Goal: Task Accomplishment & Management: Use online tool/utility

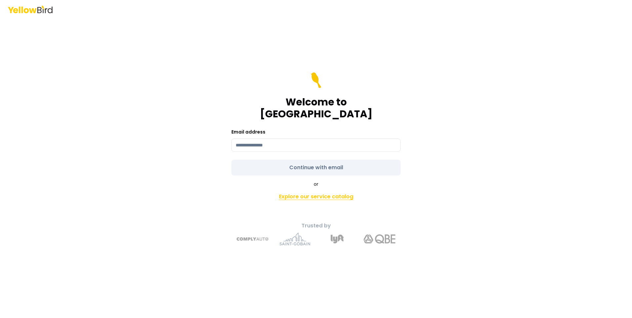
click at [296, 190] on link "Explore our service catalog" at bounding box center [316, 196] width 233 height 13
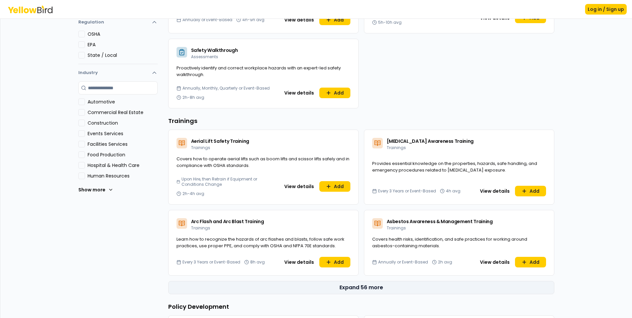
scroll to position [165, 0]
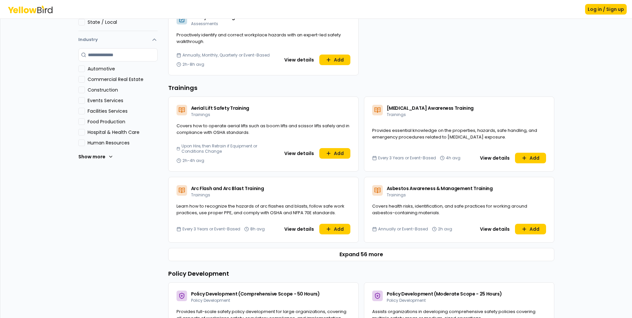
click at [82, 132] on Care "Hospital & Health Care" at bounding box center [81, 132] width 7 height 7
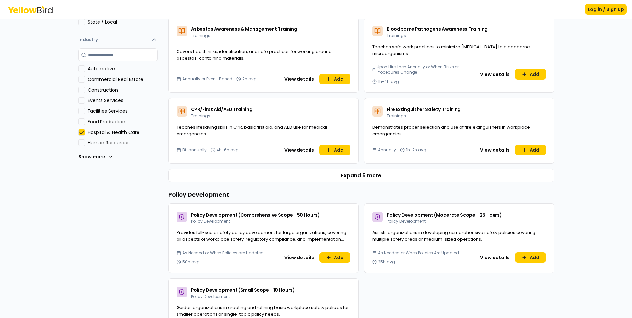
click at [78, 143] on Resources "Human Resources" at bounding box center [81, 143] width 7 height 7
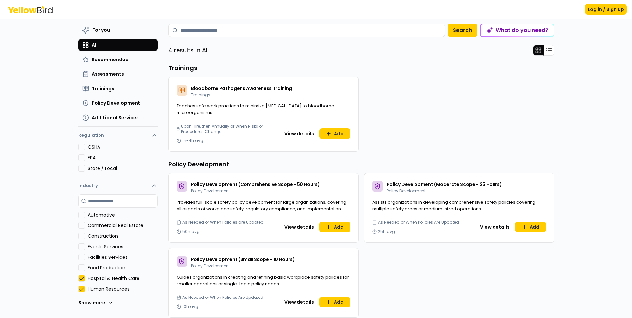
scroll to position [67, 0]
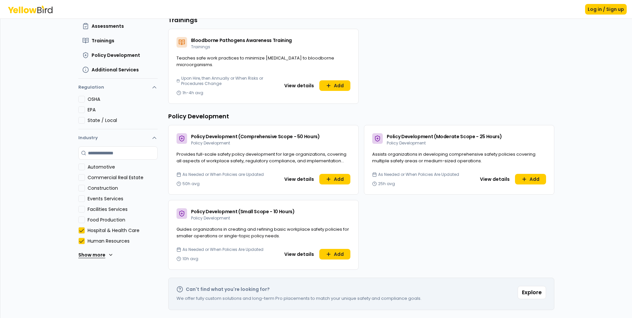
click at [108, 255] on icon at bounding box center [110, 254] width 5 height 5
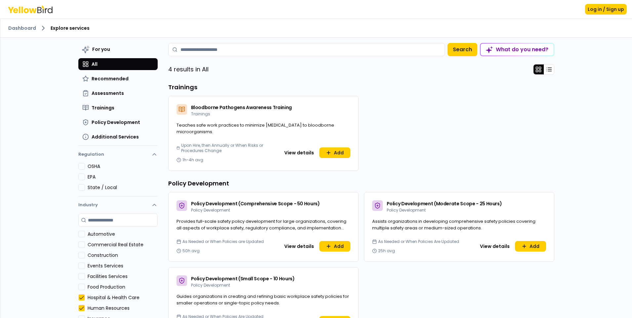
scroll to position [33, 0]
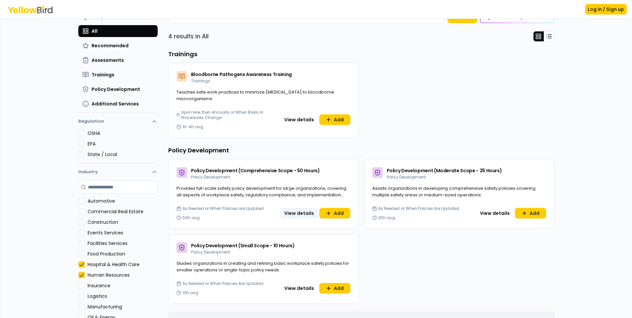
click at [300, 213] on button "View details" at bounding box center [299, 213] width 38 height 11
